Goal: Information Seeking & Learning: Check status

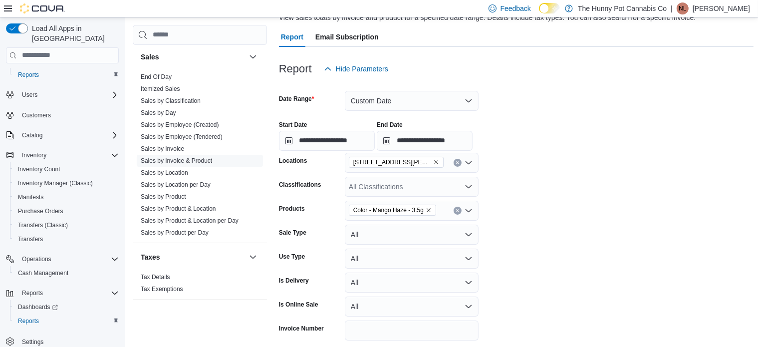
scroll to position [22, 0]
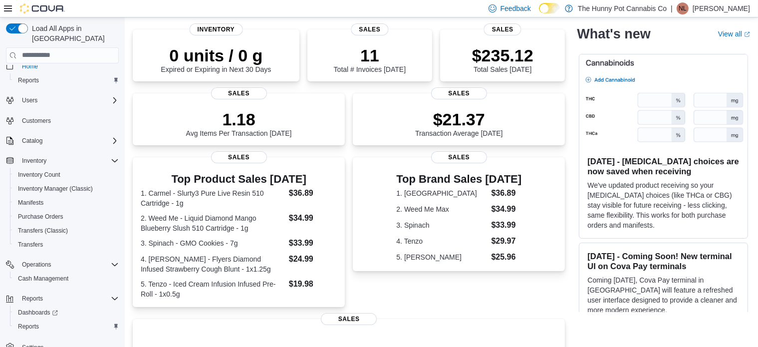
scroll to position [16, 0]
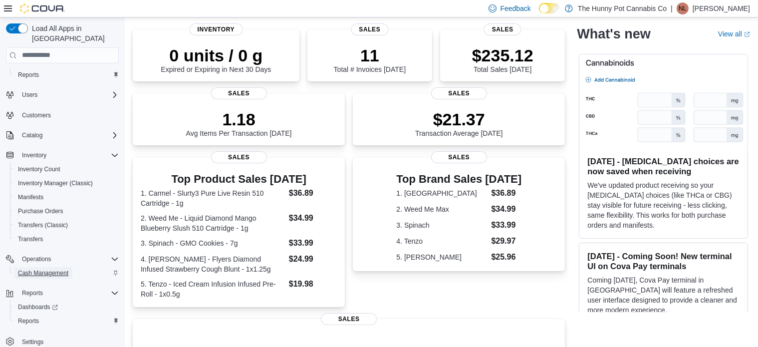
click at [60, 267] on span "Cash Management" at bounding box center [43, 273] width 50 height 12
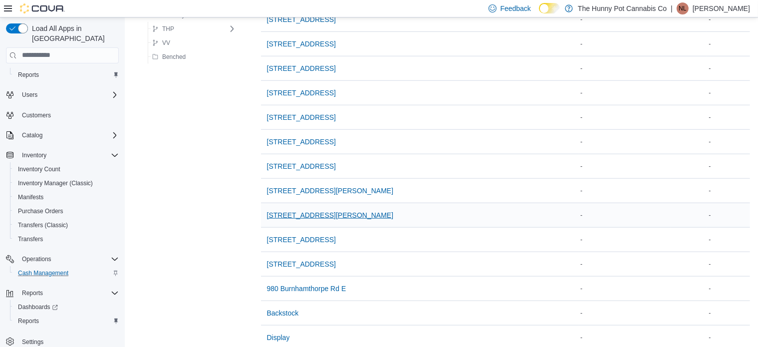
scroll to position [795, 0]
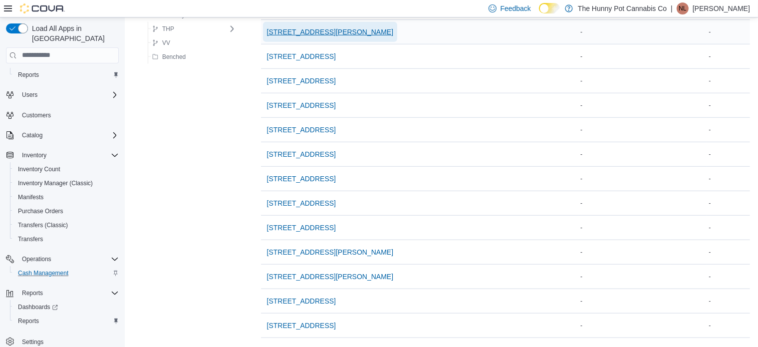
click at [298, 30] on span "[STREET_ADDRESS][PERSON_NAME]" at bounding box center [330, 32] width 127 height 10
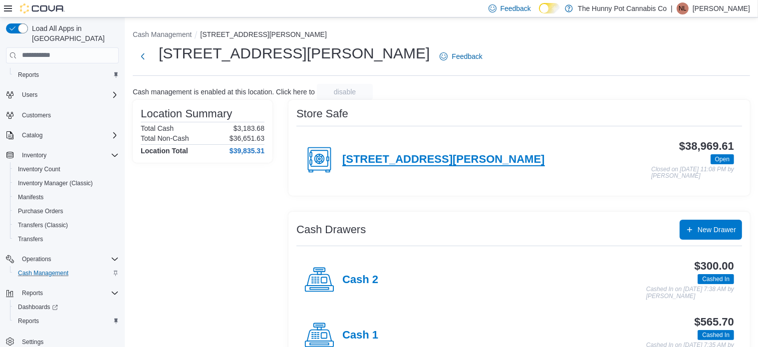
click at [401, 161] on h4 "[STREET_ADDRESS][PERSON_NAME]" at bounding box center [443, 159] width 203 height 13
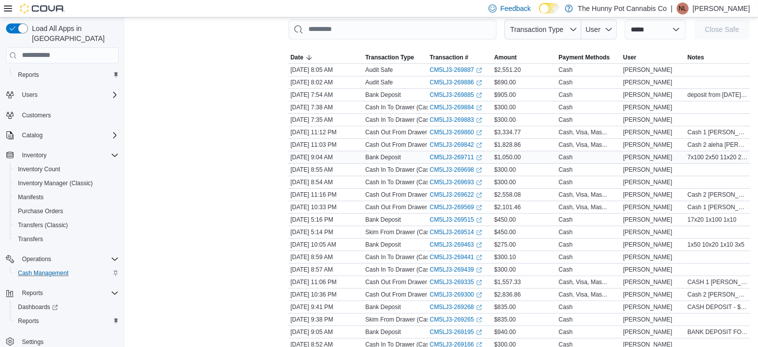
scroll to position [50, 0]
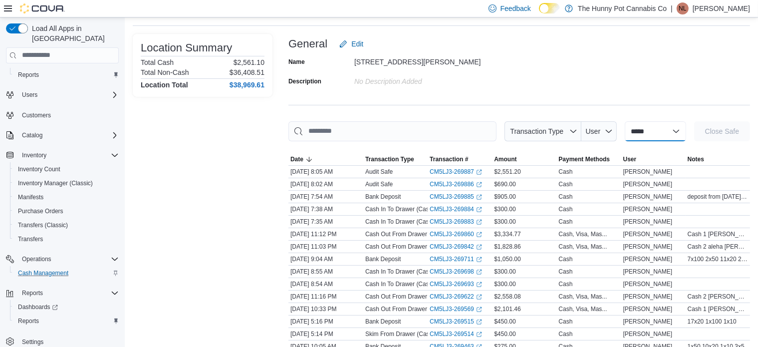
click at [650, 135] on select "**********" at bounding box center [655, 131] width 61 height 20
click at [546, 131] on span "Transaction Type" at bounding box center [536, 131] width 53 height 8
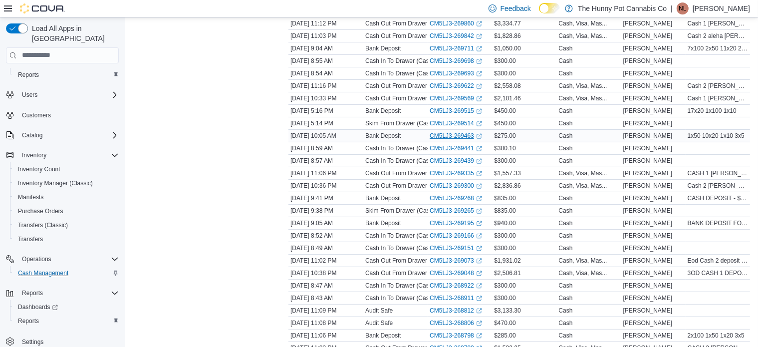
scroll to position [250, 0]
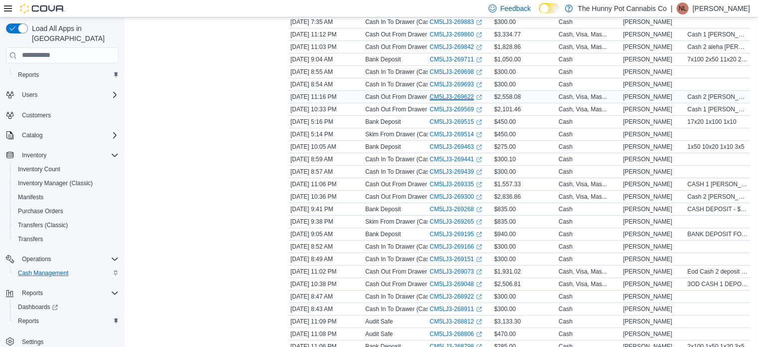
click at [440, 95] on link "CM5LJ3-269622 (opens in a new tab or window)" at bounding box center [456, 97] width 52 height 8
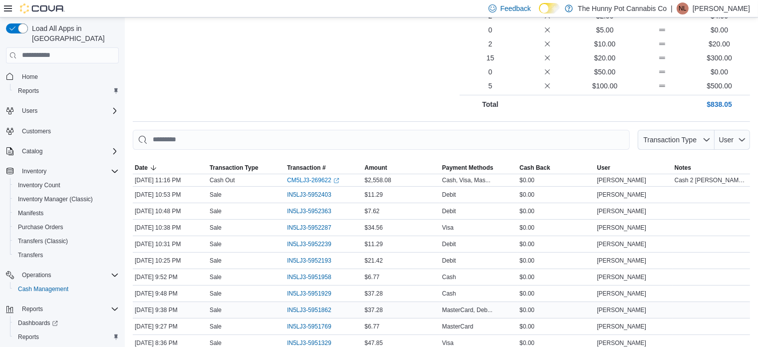
scroll to position [399, 0]
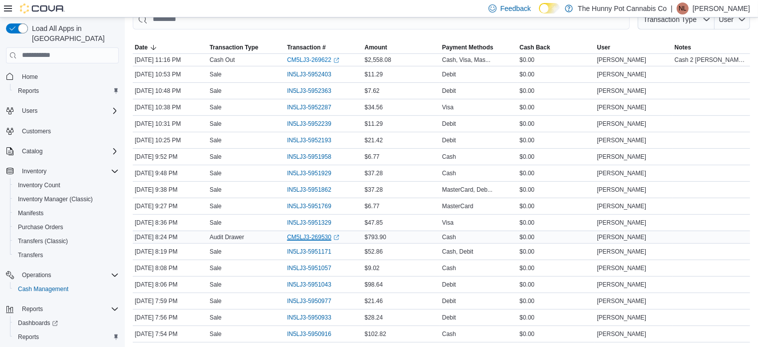
click at [307, 236] on link "CM5LJ3-269530 (opens in a new tab or window)" at bounding box center [313, 237] width 52 height 8
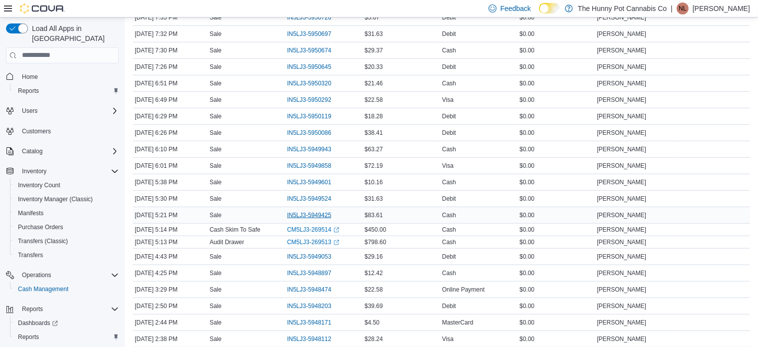
scroll to position [799, 0]
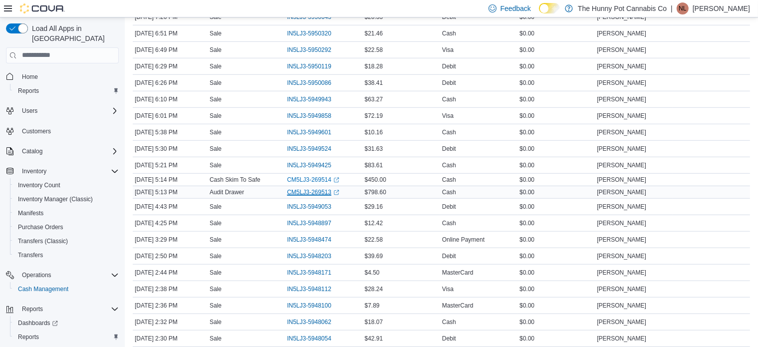
click at [308, 192] on link "CM5LJ3-269513 (opens in a new tab or window)" at bounding box center [313, 192] width 52 height 8
